Goal: Information Seeking & Learning: Learn about a topic

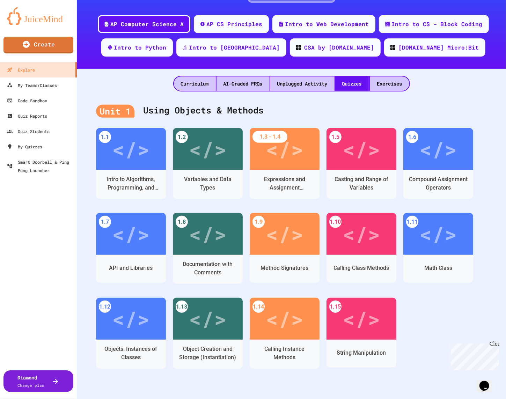
scroll to position [64, 0]
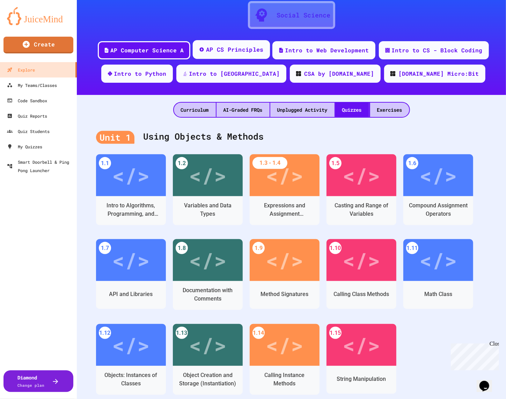
click at [242, 51] on div "AP CS Principles" at bounding box center [235, 49] width 58 height 9
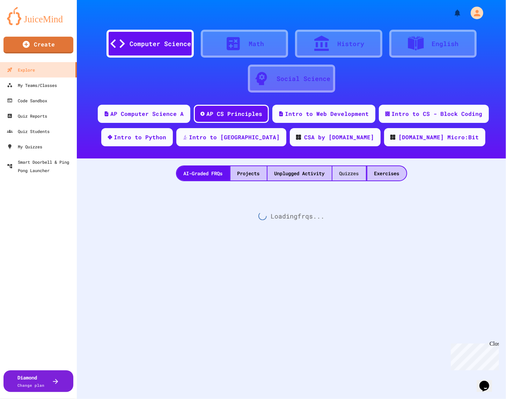
click at [355, 179] on div "Quizzes" at bounding box center [350, 173] width 34 height 14
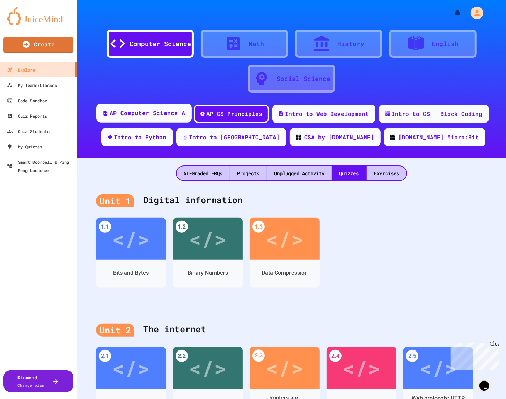
click at [149, 104] on div "AP Computer Science A" at bounding box center [143, 113] width 95 height 19
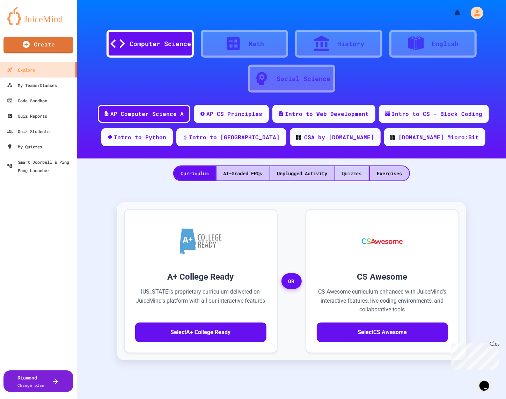
click at [342, 175] on div "Quizzes" at bounding box center [352, 173] width 34 height 14
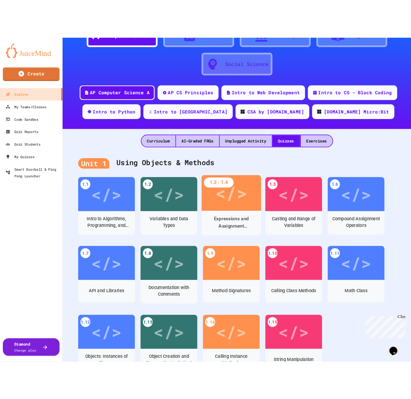
scroll to position [81, 0]
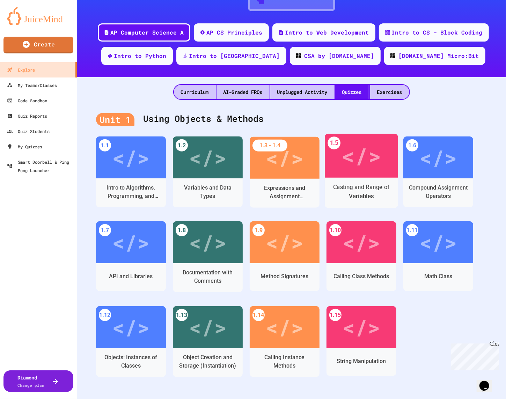
click at [352, 165] on div "</>" at bounding box center [361, 155] width 39 height 33
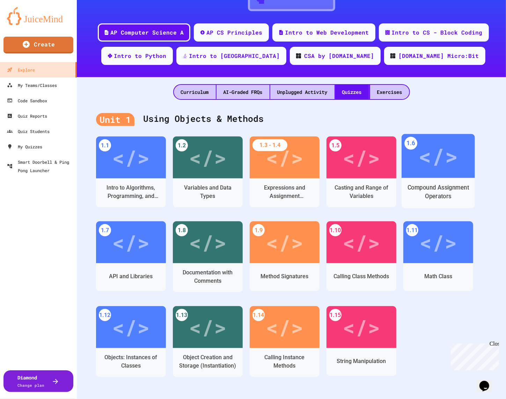
click at [443, 160] on div "</>" at bounding box center [438, 155] width 39 height 33
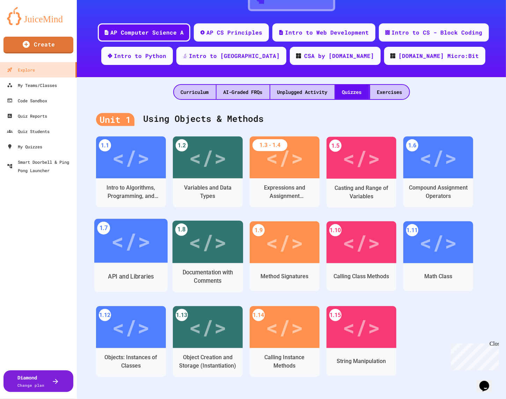
click at [149, 247] on div "</>" at bounding box center [130, 241] width 39 height 33
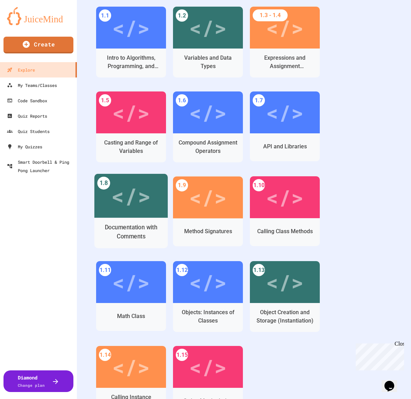
click at [150, 197] on div "</>" at bounding box center [130, 196] width 39 height 33
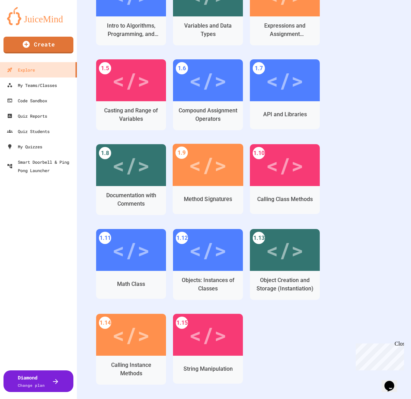
click at [209, 180] on div "</>" at bounding box center [208, 165] width 38 height 32
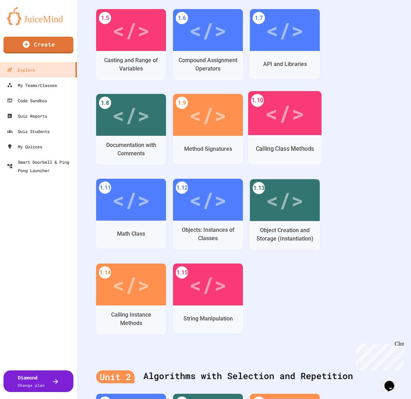
click at [274, 135] on div "</>" at bounding box center [284, 113] width 73 height 44
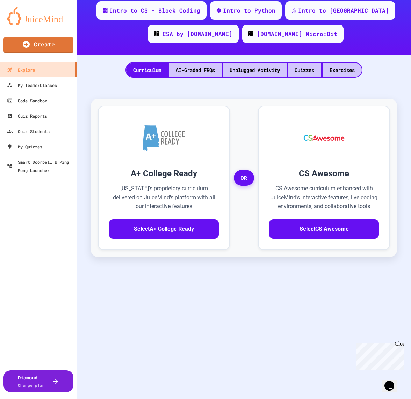
scroll to position [155, 0]
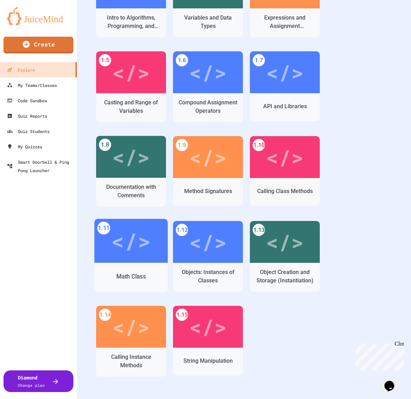
click at [135, 261] on div "</>" at bounding box center [130, 241] width 73 height 44
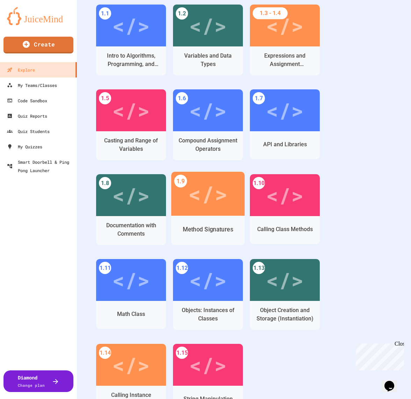
scroll to position [342, 0]
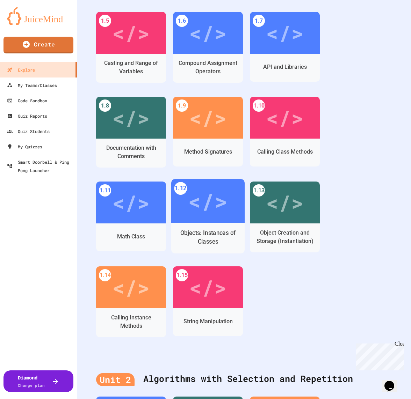
click at [233, 223] on div "Objects: Instances of Classes" at bounding box center [207, 238] width 73 height 30
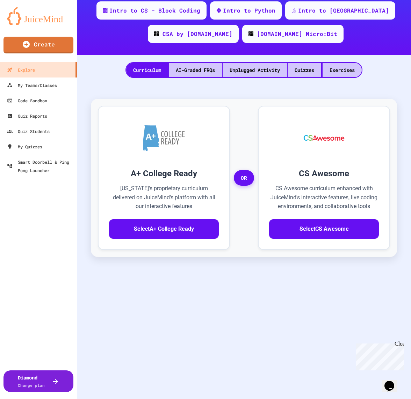
scroll to position [155, 0]
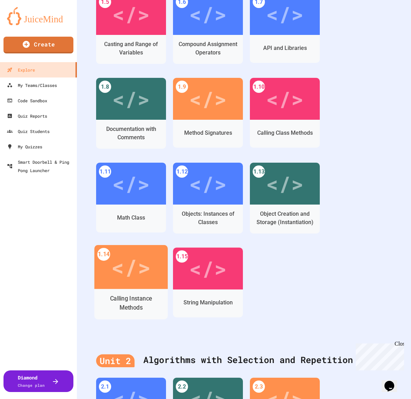
click at [136, 290] on div "Calling Instance Methods" at bounding box center [130, 304] width 73 height 30
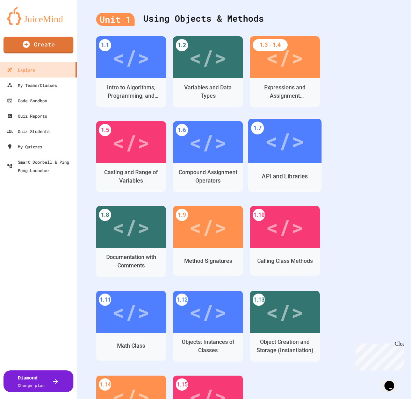
scroll to position [319, 0]
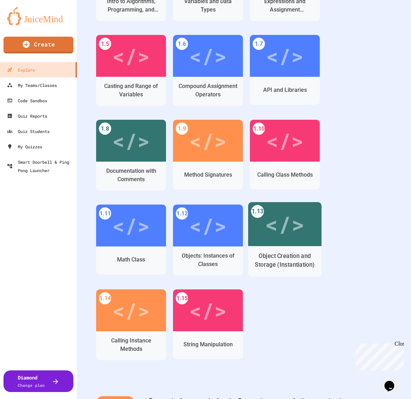
click at [260, 245] on div "</>" at bounding box center [284, 224] width 73 height 44
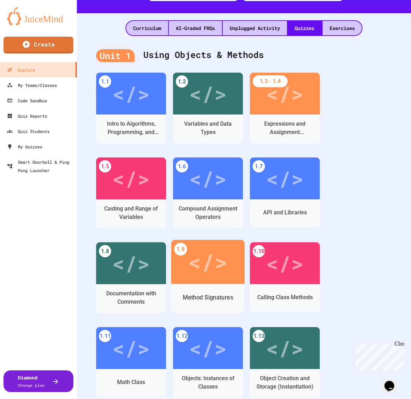
scroll to position [330, 0]
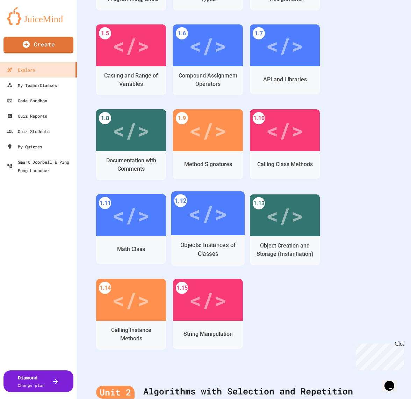
click at [209, 212] on div "</>" at bounding box center [207, 213] width 39 height 33
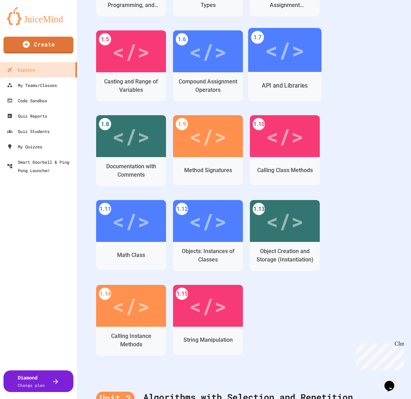
scroll to position [337, 0]
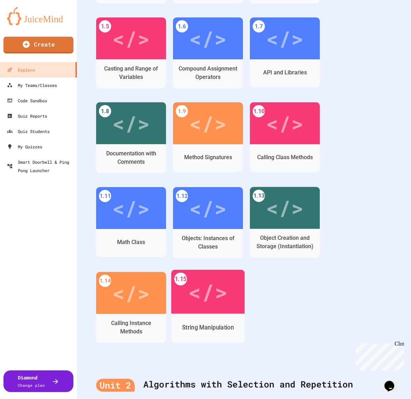
click at [199, 306] on div "</>" at bounding box center [207, 291] width 39 height 33
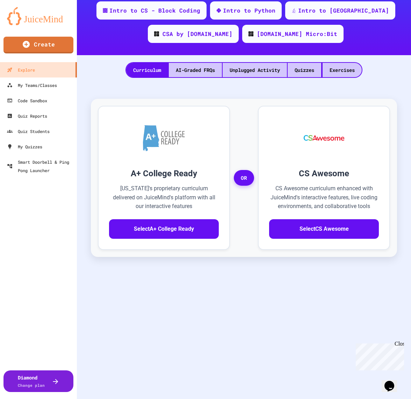
scroll to position [155, 0]
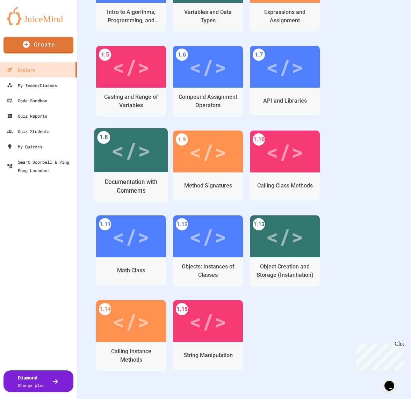
scroll to position [464, 0]
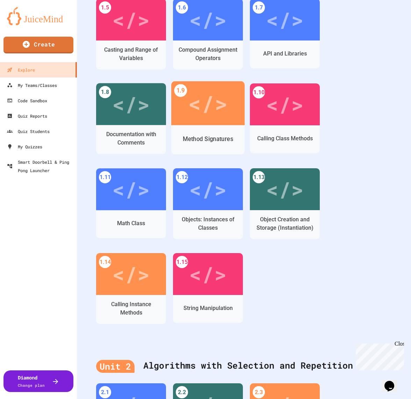
click at [214, 120] on div "</>" at bounding box center [207, 103] width 73 height 44
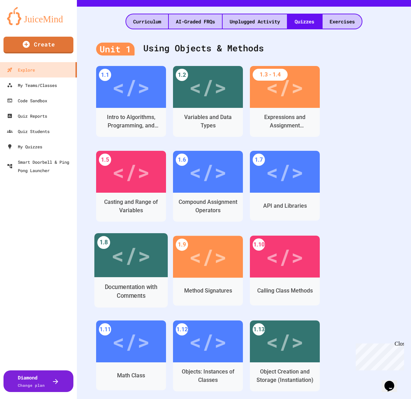
click at [116, 263] on div "</>" at bounding box center [130, 255] width 39 height 33
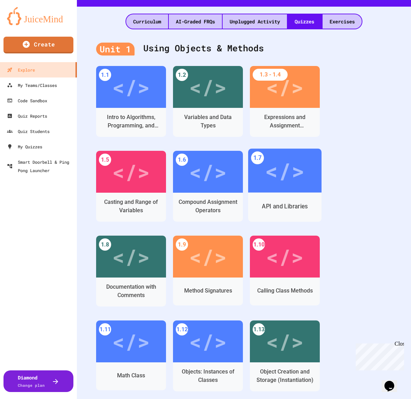
click at [284, 155] on div "</>" at bounding box center [284, 170] width 39 height 33
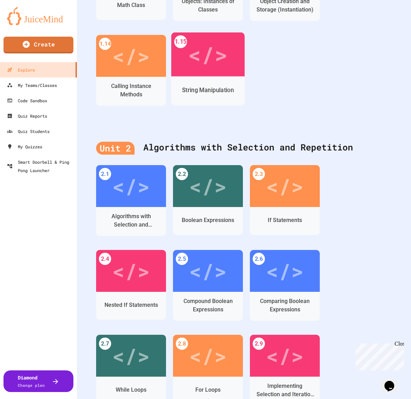
scroll to position [597, 0]
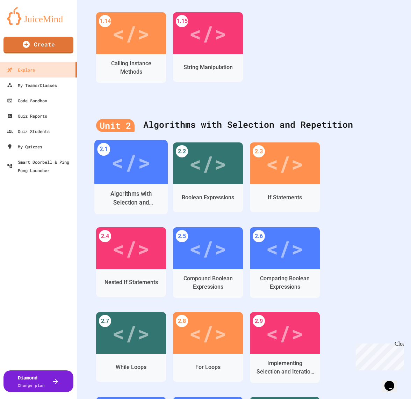
click at [142, 175] on div "</>" at bounding box center [130, 162] width 39 height 33
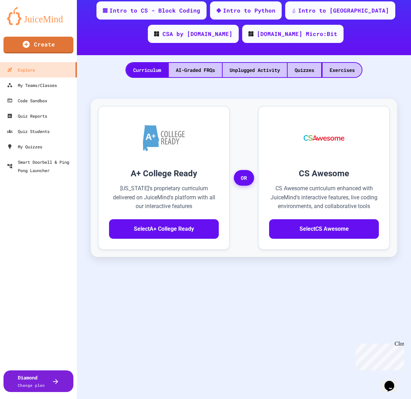
scroll to position [155, 0]
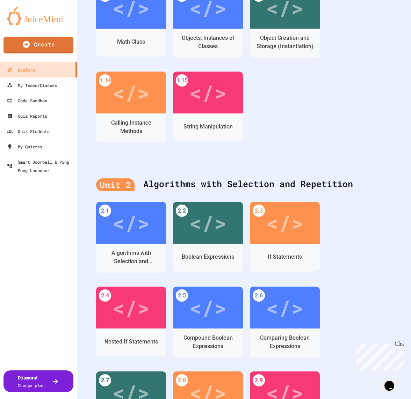
scroll to position [551, 0]
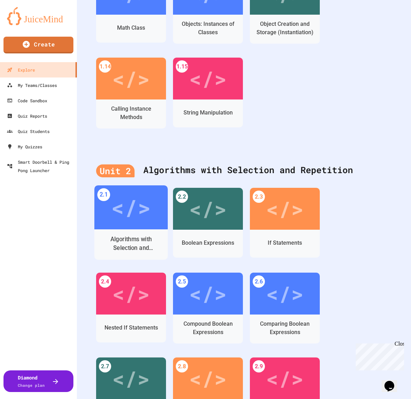
click at [147, 203] on div "</>" at bounding box center [130, 207] width 39 height 33
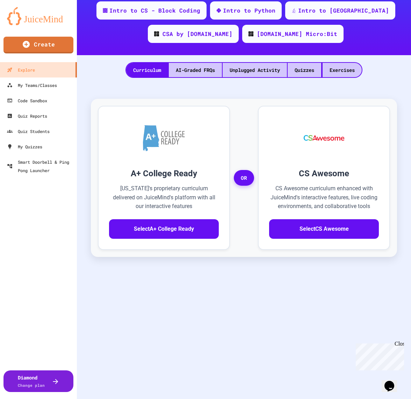
scroll to position [155, 0]
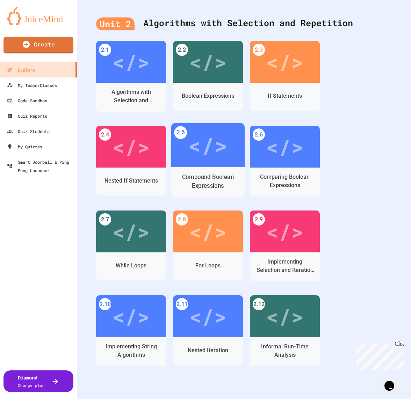
scroll to position [714, 0]
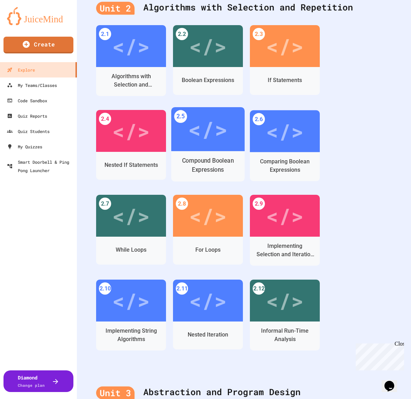
click at [215, 145] on div "</>" at bounding box center [207, 129] width 39 height 33
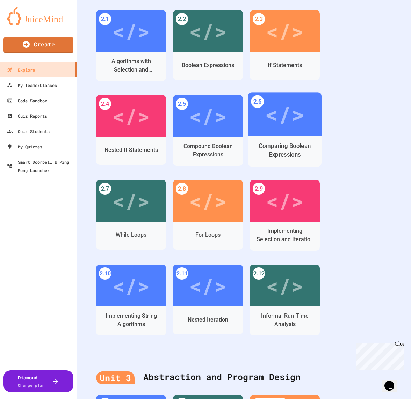
click at [306, 132] on div "</>" at bounding box center [284, 114] width 73 height 44
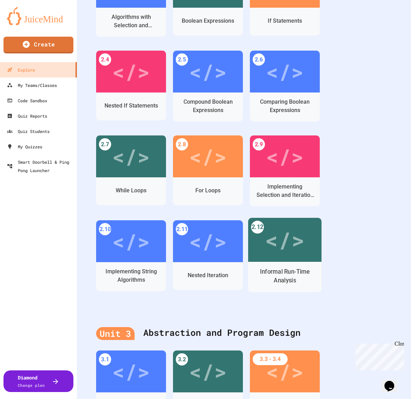
scroll to position [773, 0]
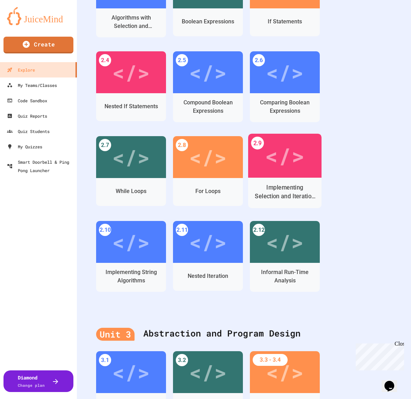
click at [287, 157] on div "</>" at bounding box center [284, 155] width 39 height 33
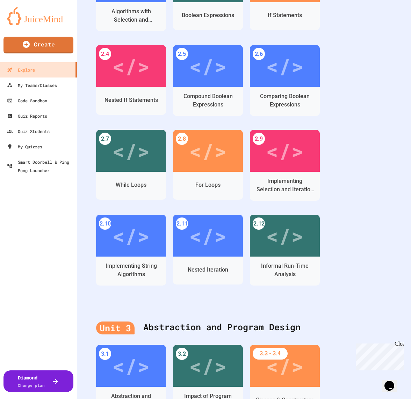
scroll to position [781, 0]
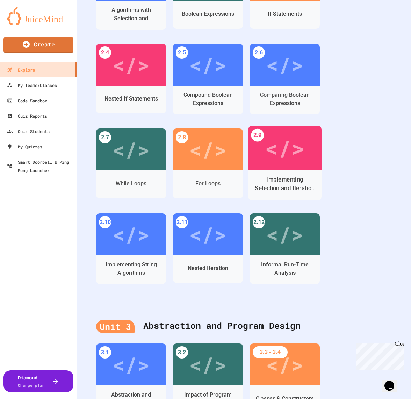
click at [291, 156] on div "</>" at bounding box center [284, 147] width 39 height 33
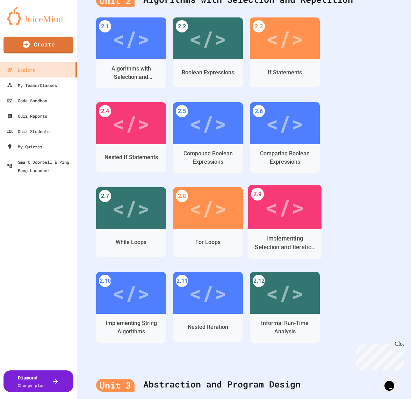
scroll to position [725, 0]
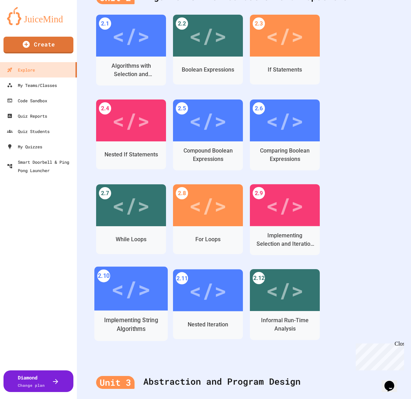
click at [154, 300] on div "</>" at bounding box center [130, 289] width 73 height 44
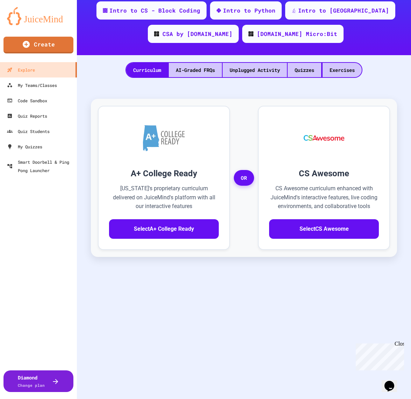
scroll to position [155, 0]
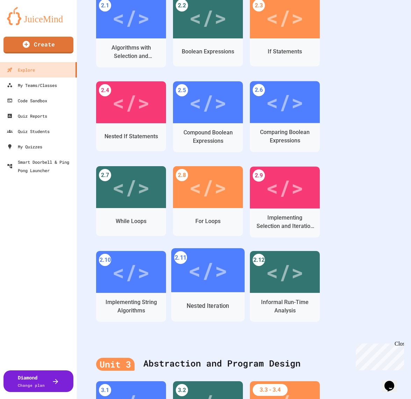
click at [196, 277] on div "</>" at bounding box center [207, 270] width 39 height 33
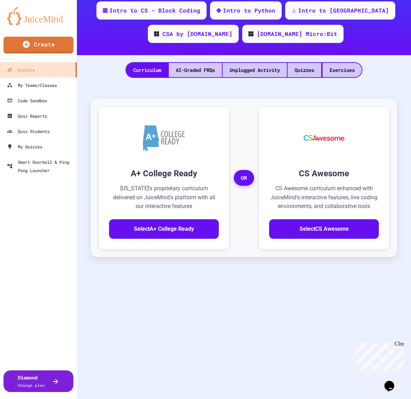
scroll to position [155, 0]
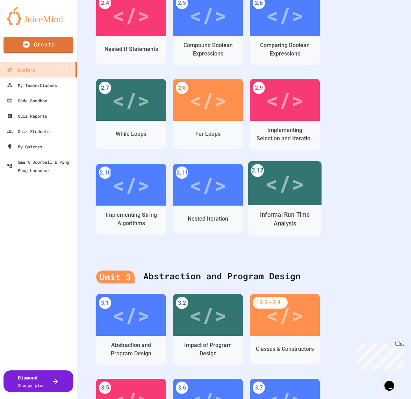
click at [296, 197] on div "</>" at bounding box center [284, 183] width 39 height 33
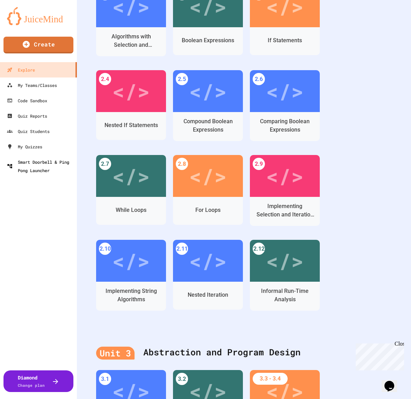
scroll to position [754, 0]
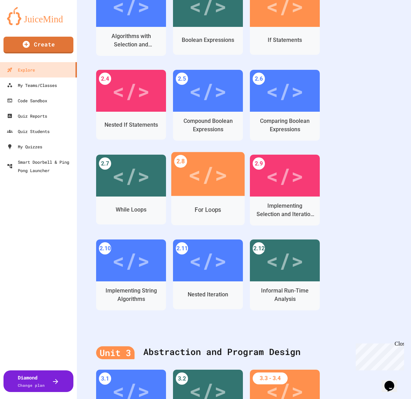
click at [216, 193] on div "</>" at bounding box center [207, 174] width 73 height 44
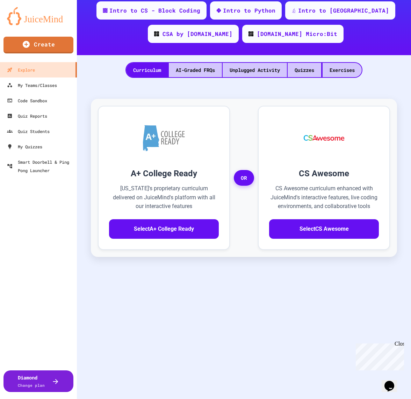
scroll to position [155, 0]
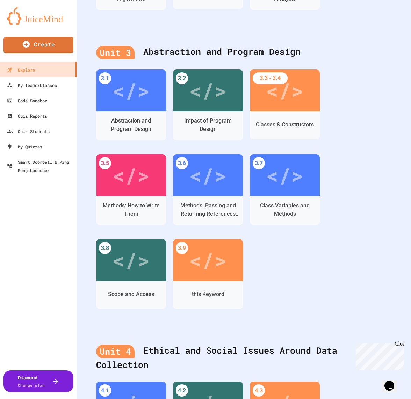
scroll to position [1061, 0]
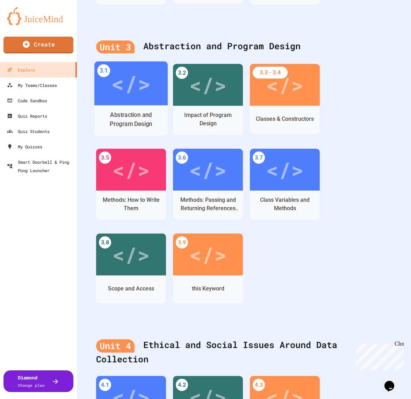
click at [118, 102] on div "</>" at bounding box center [130, 84] width 73 height 44
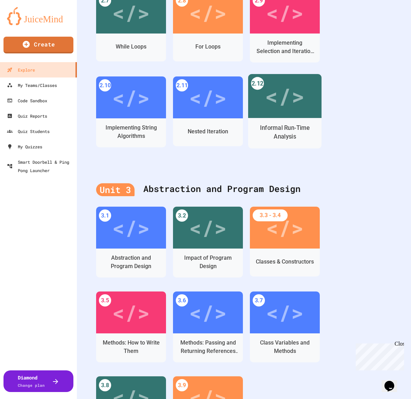
scroll to position [925, 0]
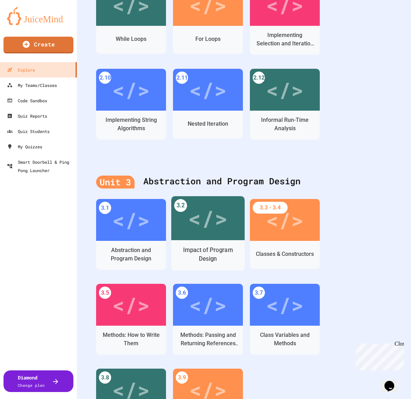
click at [200, 241] on div "Impact of Program Design" at bounding box center [207, 255] width 73 height 30
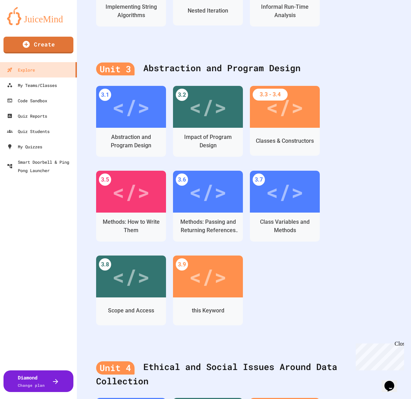
scroll to position [1040, 0]
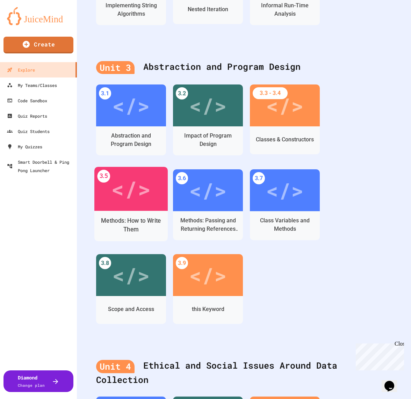
click at [153, 179] on div "</>" at bounding box center [130, 189] width 73 height 44
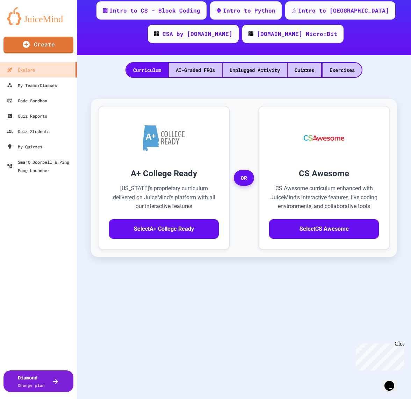
scroll to position [155, 0]
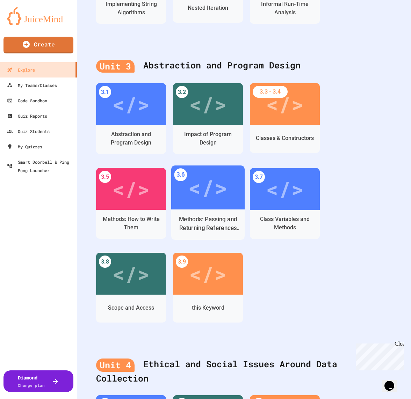
click at [223, 186] on div "</>" at bounding box center [207, 187] width 39 height 33
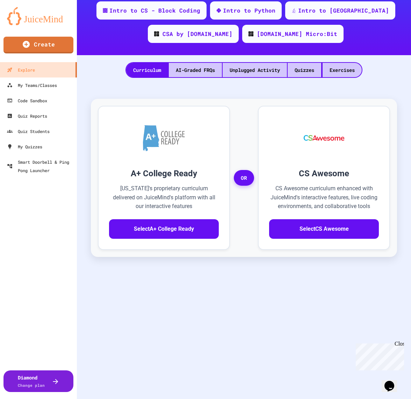
scroll to position [155, 0]
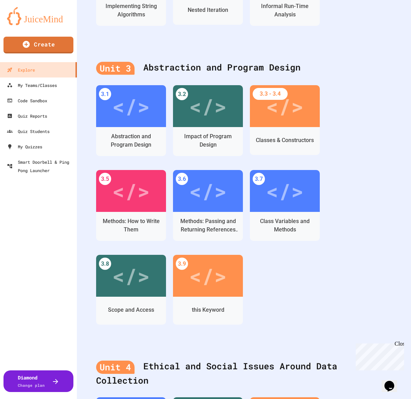
scroll to position [1051, 0]
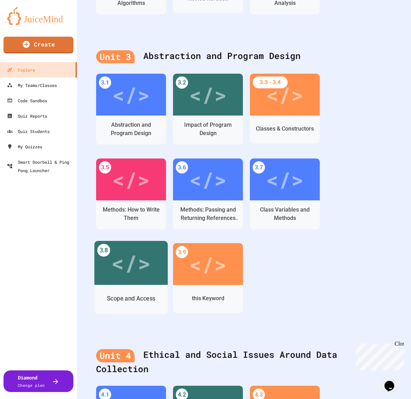
click at [136, 269] on div "</>" at bounding box center [130, 263] width 39 height 33
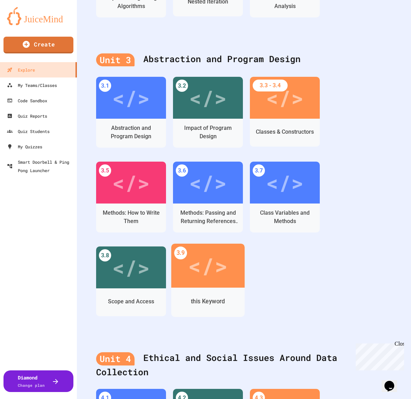
click at [208, 276] on div "</>" at bounding box center [207, 266] width 39 height 33
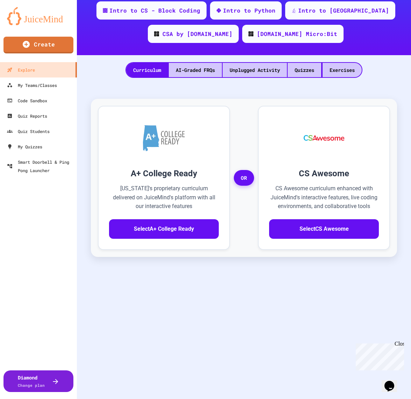
scroll to position [155, 0]
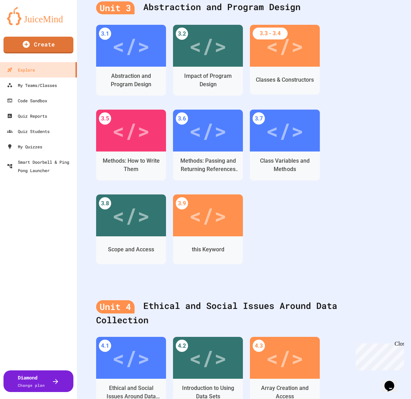
click at [291, 158] on div "Class Variables and Methods" at bounding box center [284, 165] width 59 height 17
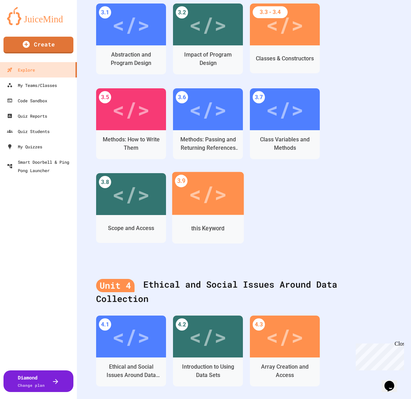
scroll to position [1115, 0]
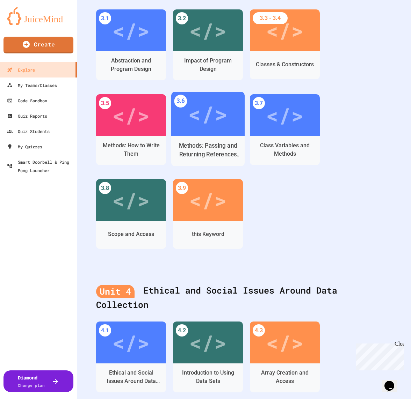
click at [196, 140] on div "Methods: Passing and Returning References of an Object" at bounding box center [207, 150] width 73 height 21
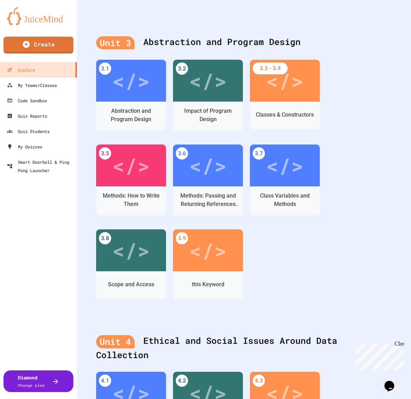
scroll to position [1070, 0]
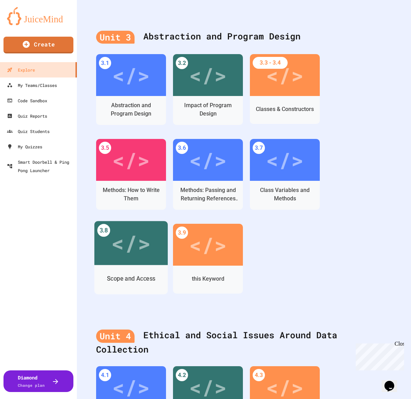
click at [120, 258] on div "</>" at bounding box center [130, 243] width 39 height 33
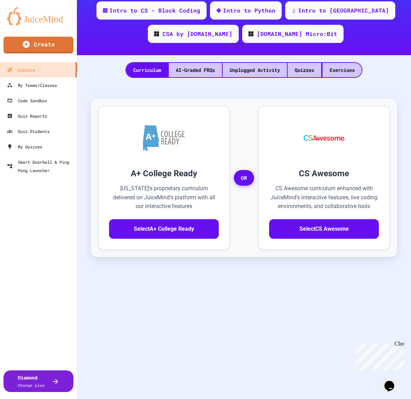
scroll to position [155, 0]
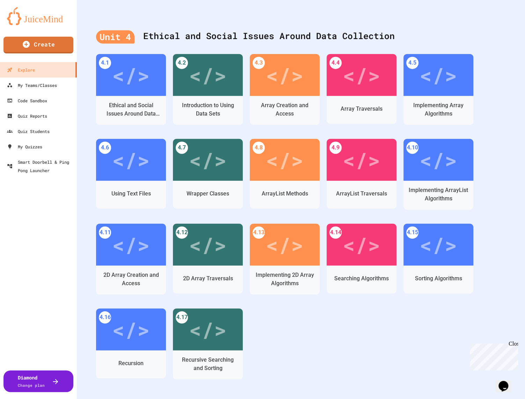
scroll to position [983, 0]
